Goal: Find specific page/section

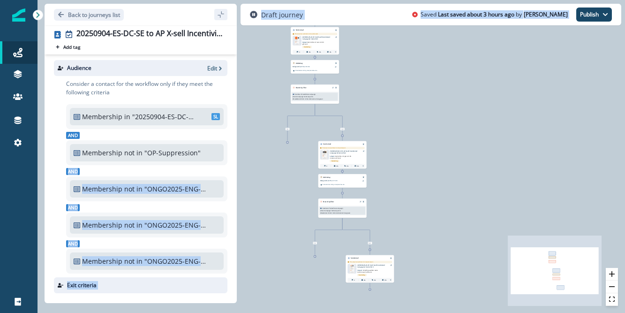
drag, startPoint x: 201, startPoint y: 153, endPoint x: 42, endPoint y: 142, distance: 159.7
click at [42, 142] on div "Back to journeys list 20250904-ES-DC-SE to AP X-sell Incentivized Campaign Q1 D…" at bounding box center [330, 156] width 587 height 313
click at [249, 93] on div "0 contact has entered the journey Send email Email asset changed, journey repor…" at bounding box center [330, 156] width 587 height 313
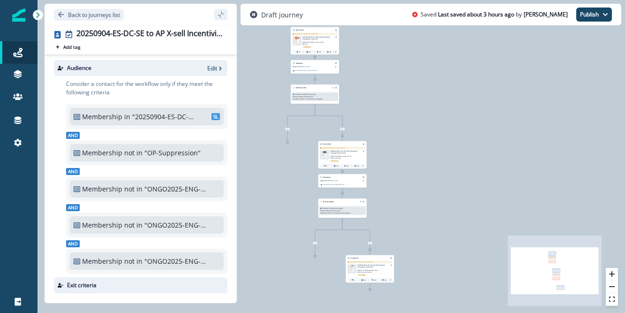
click at [165, 134] on div "And Membership not in "OP-Suppression" DL" at bounding box center [146, 147] width 161 height 36
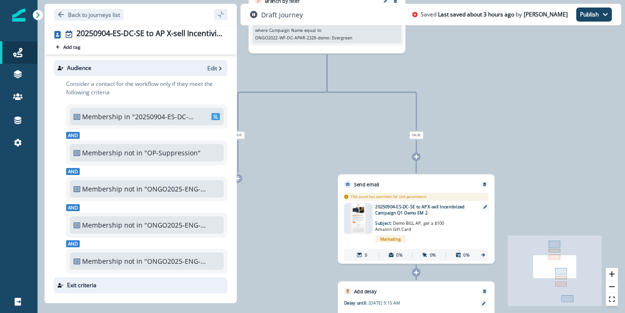
click at [482, 254] on icon at bounding box center [483, 255] width 4 height 4
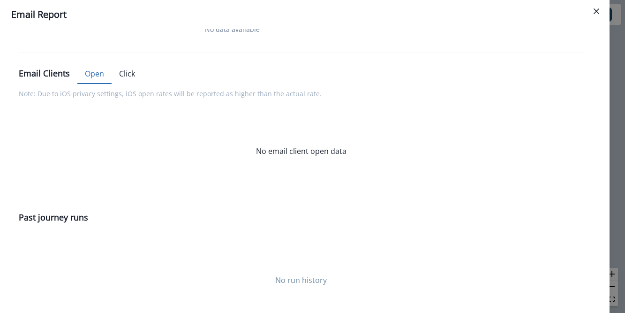
scroll to position [425, 0]
